Goal: Use online tool/utility

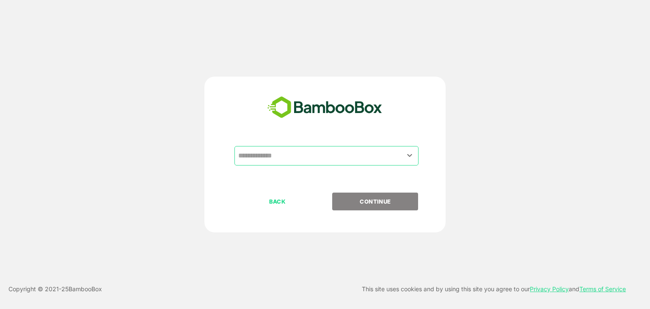
click at [305, 153] on input "text" at bounding box center [326, 156] width 181 height 16
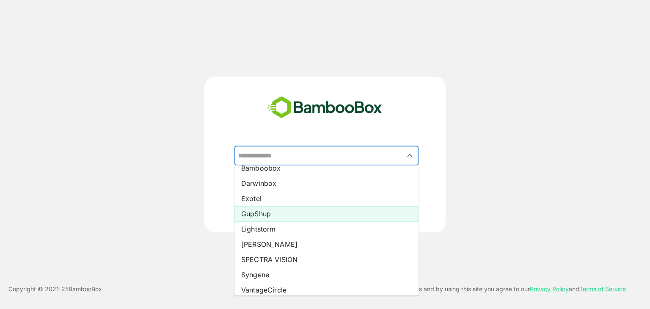
scroll to position [54, 0]
click at [291, 215] on li "GupShup" at bounding box center [326, 213] width 184 height 15
type input "*******"
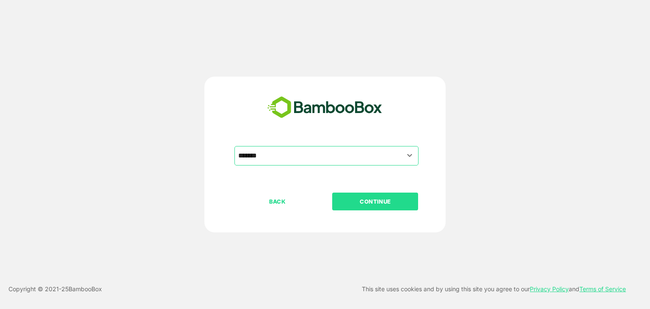
click at [363, 197] on p "CONTINUE" at bounding box center [375, 201] width 85 height 9
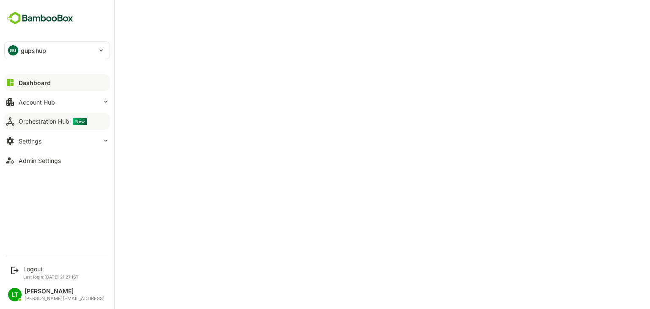
click at [39, 119] on div "Orchestration Hub New" at bounding box center [53, 122] width 69 height 8
click at [22, 47] on p "gupshup" at bounding box center [33, 50] width 25 height 9
click at [219, 146] on div at bounding box center [325, 154] width 650 height 309
click at [36, 271] on div "Logout" at bounding box center [50, 268] width 55 height 7
